Goal: Answer question/provide support: Answer question/provide support

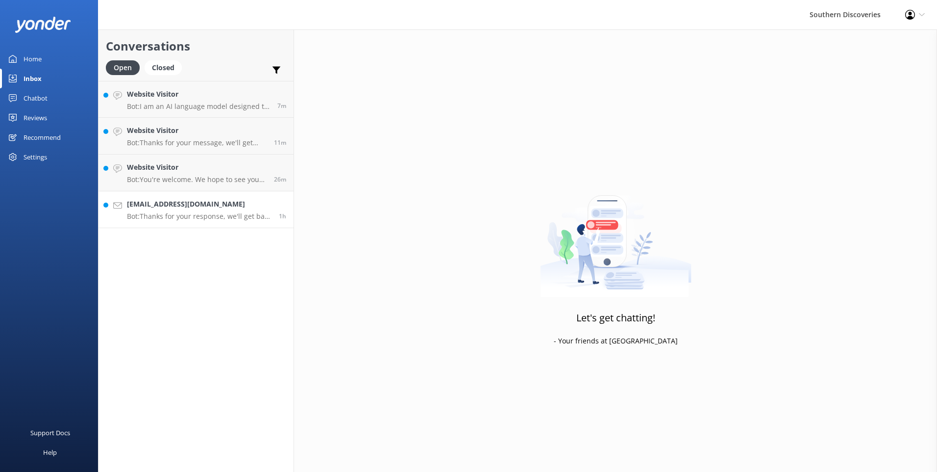
click at [216, 196] on link "[EMAIL_ADDRESS][DOMAIN_NAME] Bot: Thanks for your response, we'll get back to y…" at bounding box center [196, 209] width 195 height 37
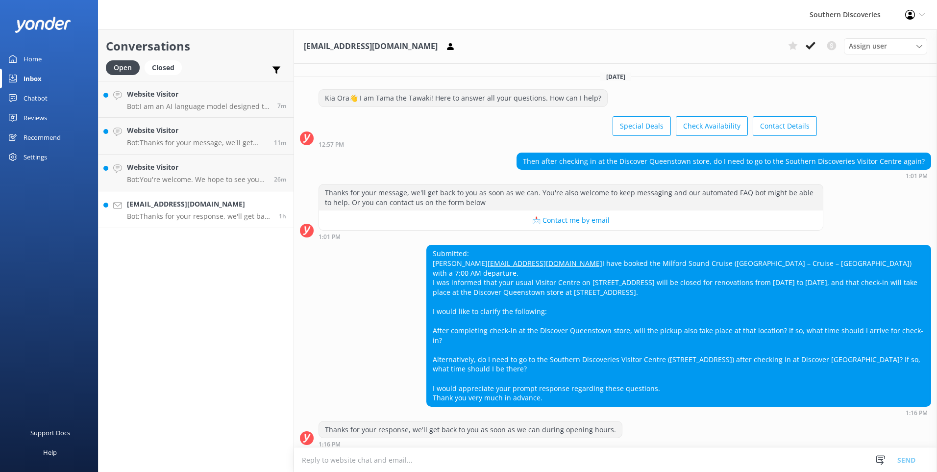
scroll to position [5, 0]
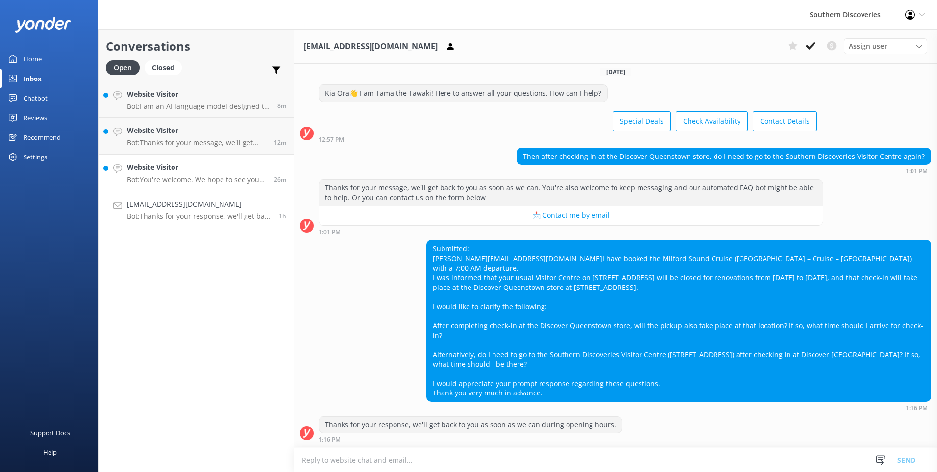
click at [198, 171] on h4 "Website Visitor" at bounding box center [197, 167] width 140 height 11
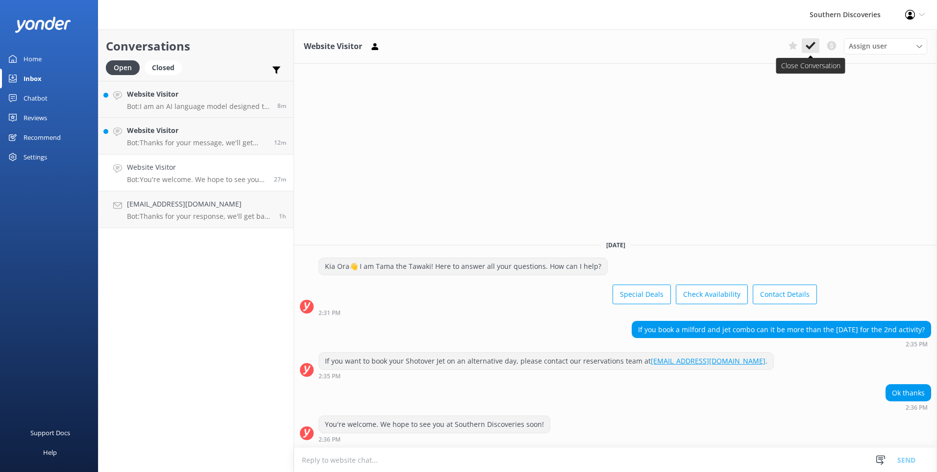
click at [812, 50] on icon at bounding box center [811, 46] width 10 height 10
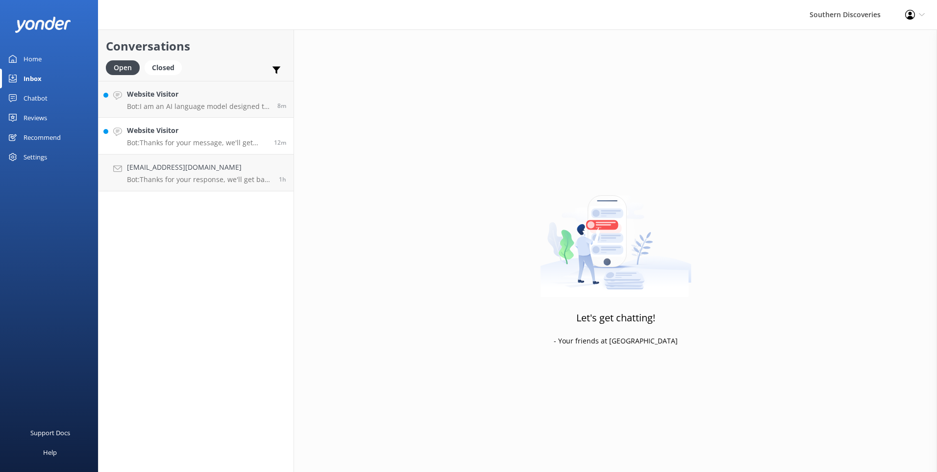
click at [189, 129] on h4 "Website Visitor" at bounding box center [197, 130] width 140 height 11
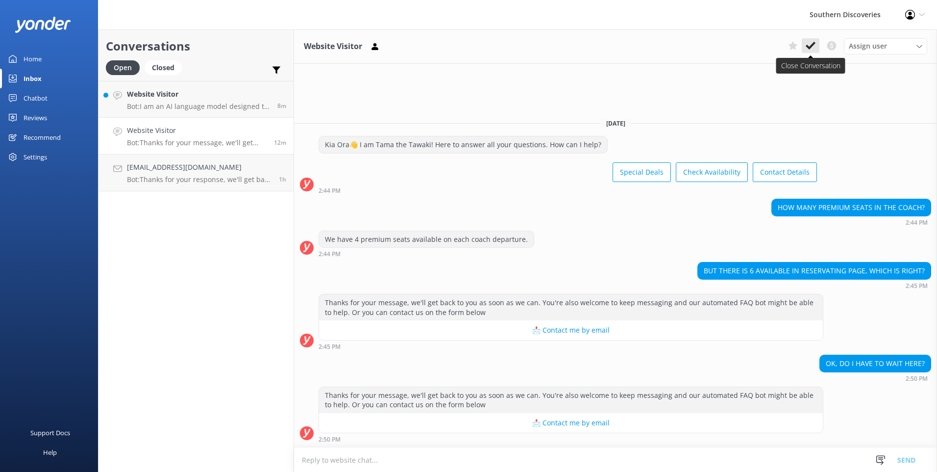
click at [811, 41] on icon at bounding box center [811, 46] width 10 height 10
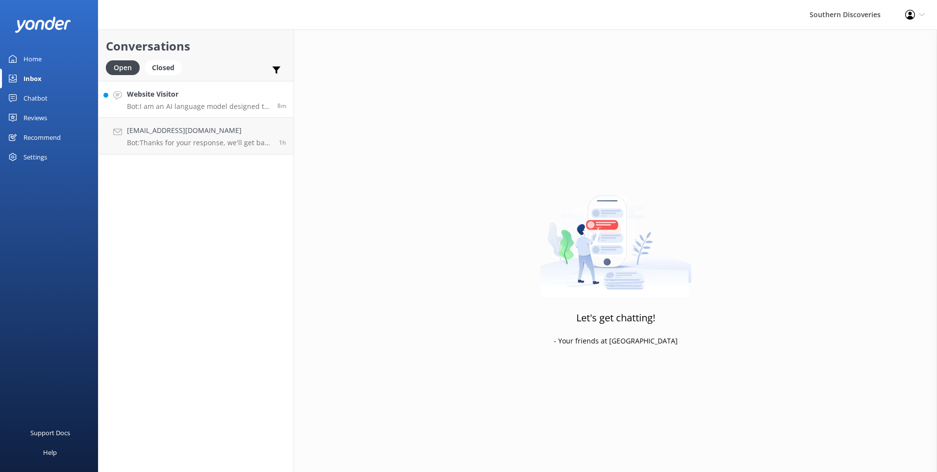
click at [207, 95] on h4 "Website Visitor" at bounding box center [198, 94] width 143 height 11
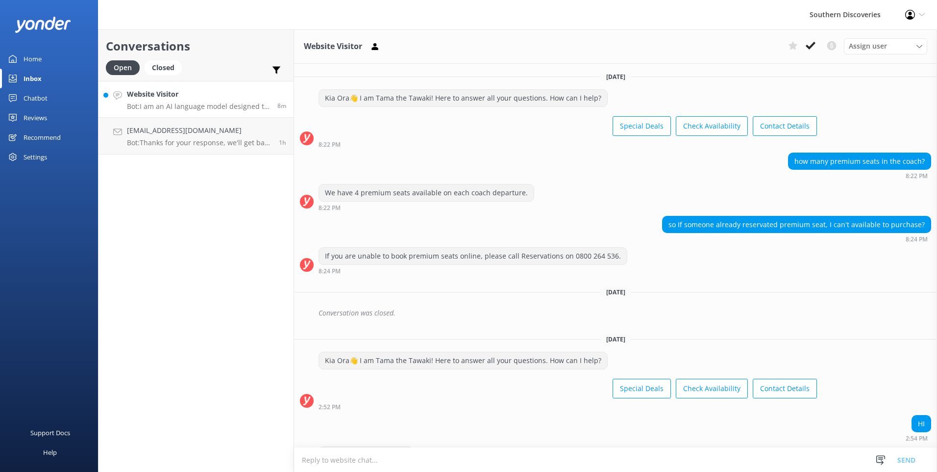
scroll to position [103, 0]
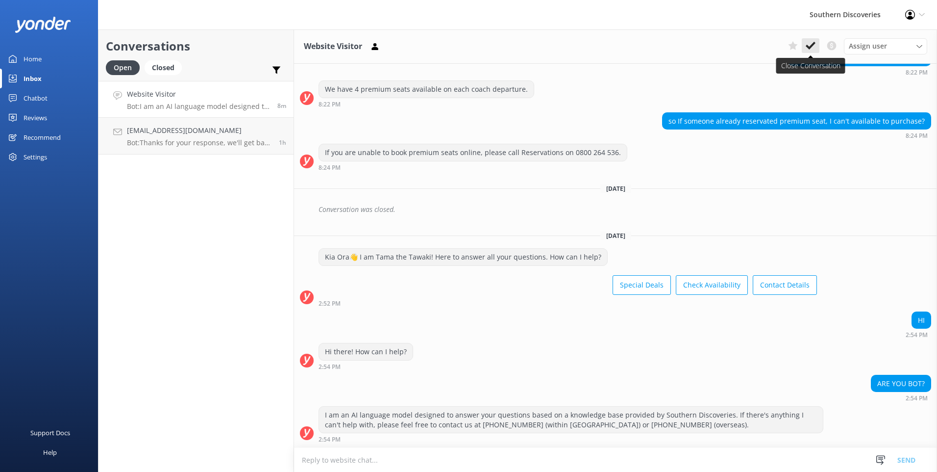
click at [812, 50] on icon at bounding box center [811, 46] width 10 height 10
